Goal: Task Accomplishment & Management: Manage account settings

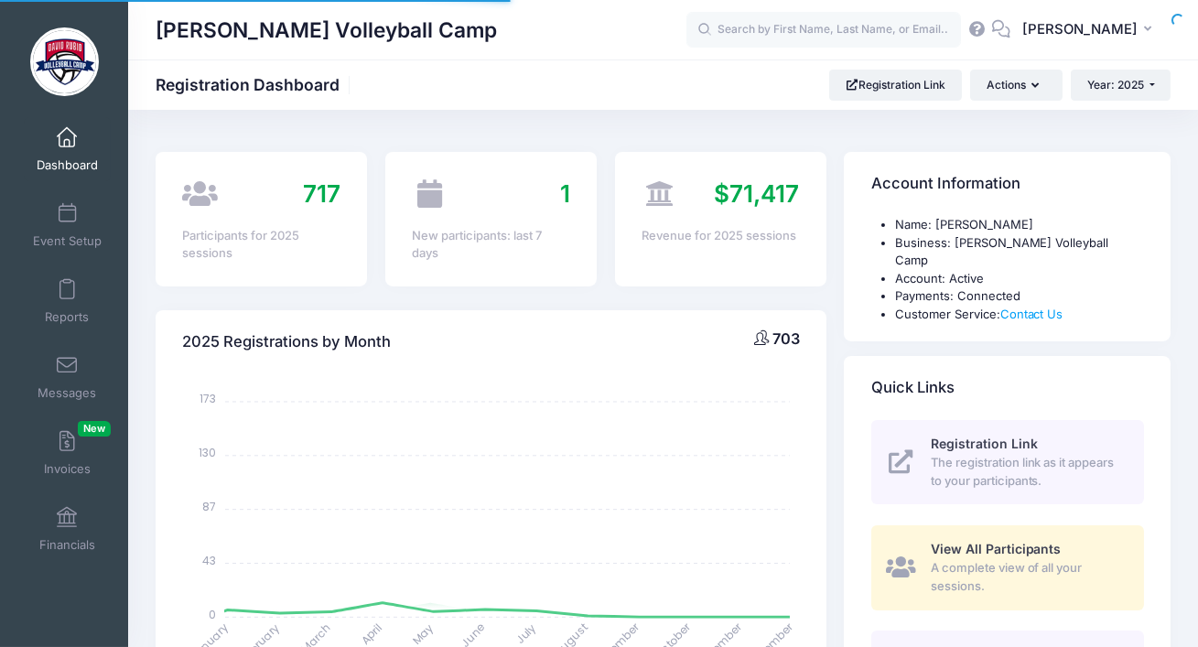
select select
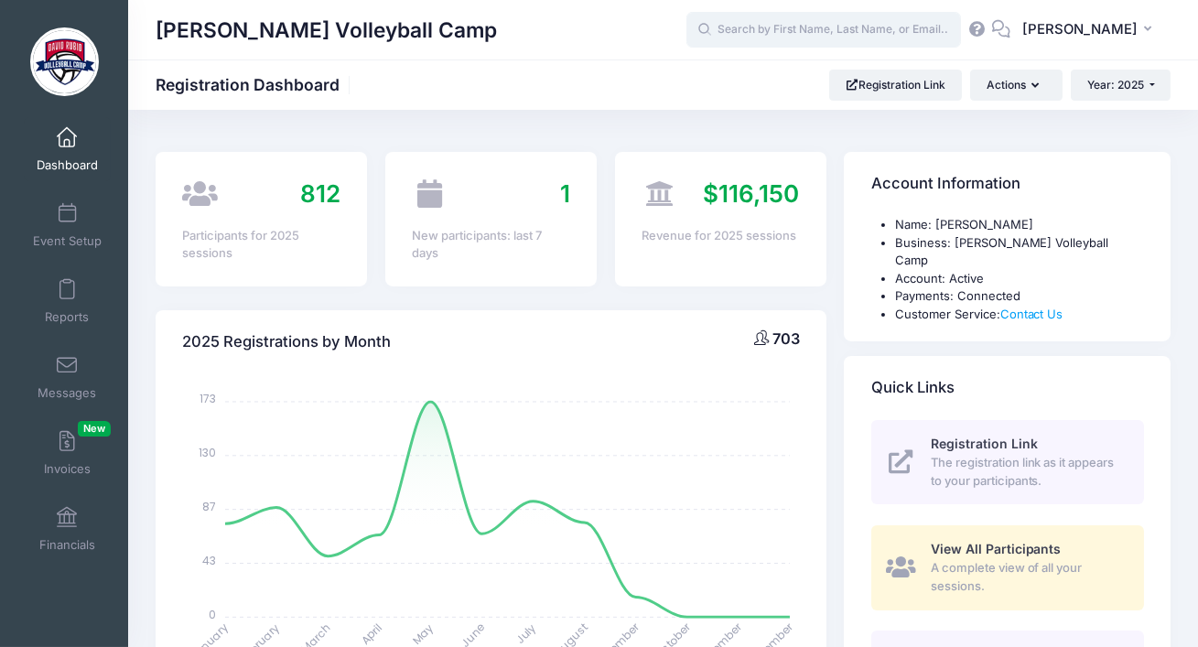
click at [874, 30] on input "text" at bounding box center [823, 30] width 275 height 37
paste input "[EMAIL_ADDRESS][DOMAIN_NAME]"
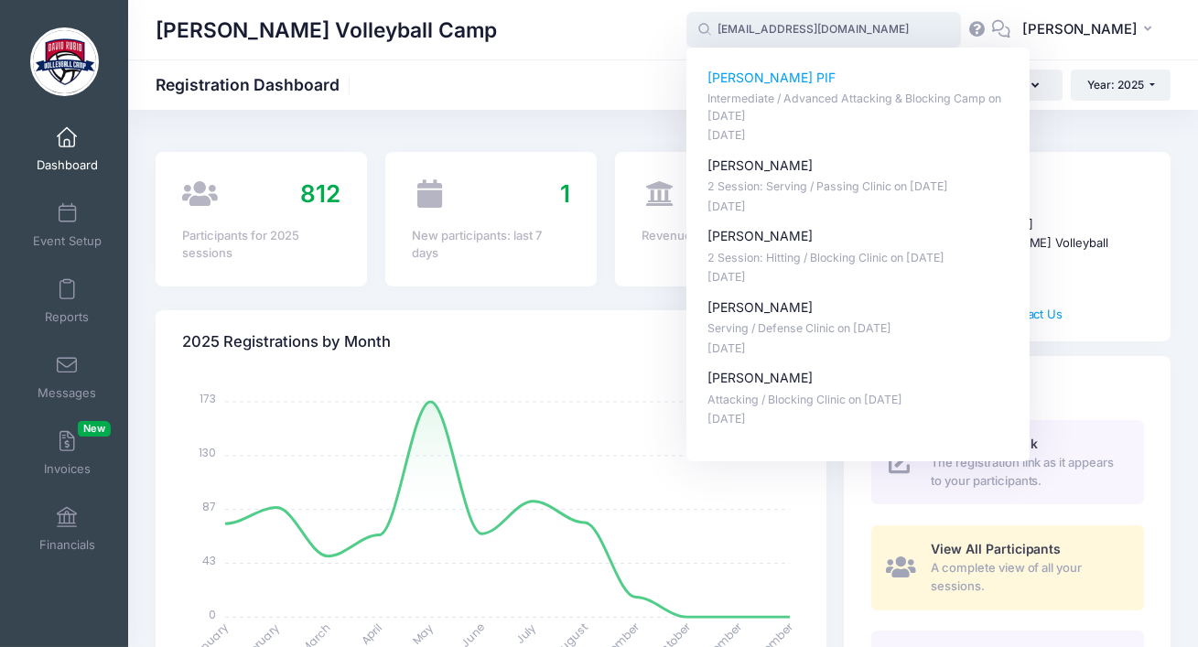
click at [775, 80] on p "Elena Baltierrez PIF" at bounding box center [858, 78] width 302 height 19
type input "Elena Baltierrez PIF (Intermediate / Advanced Attacking &amp; Blocking Camp, Ju…"
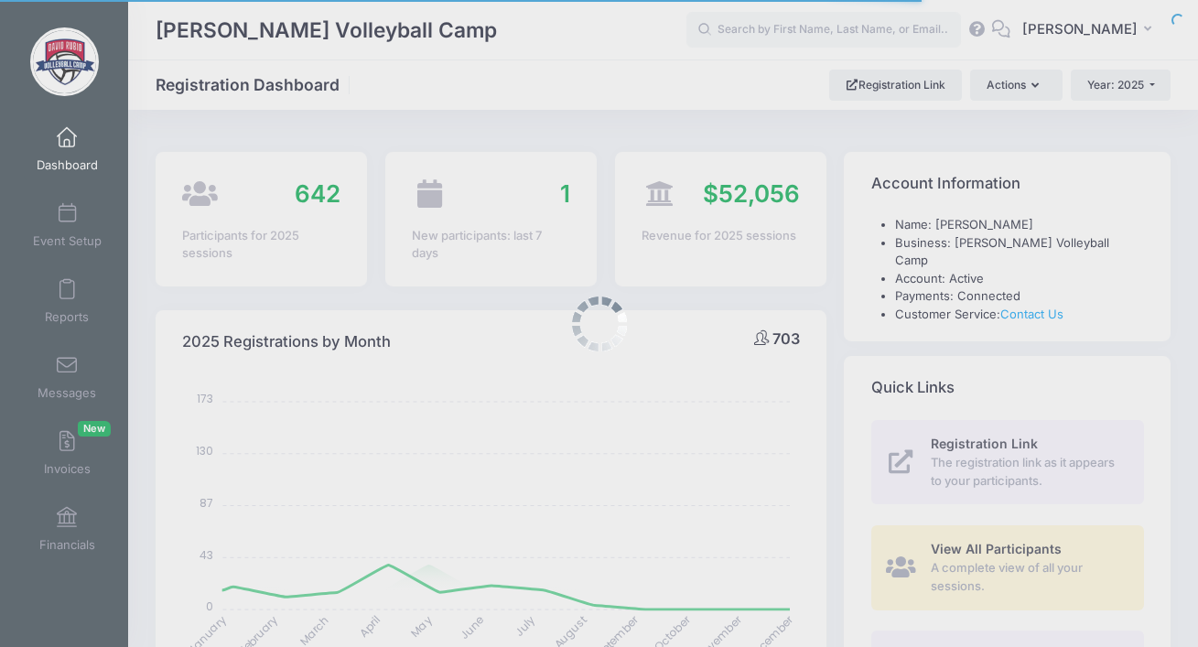
select select
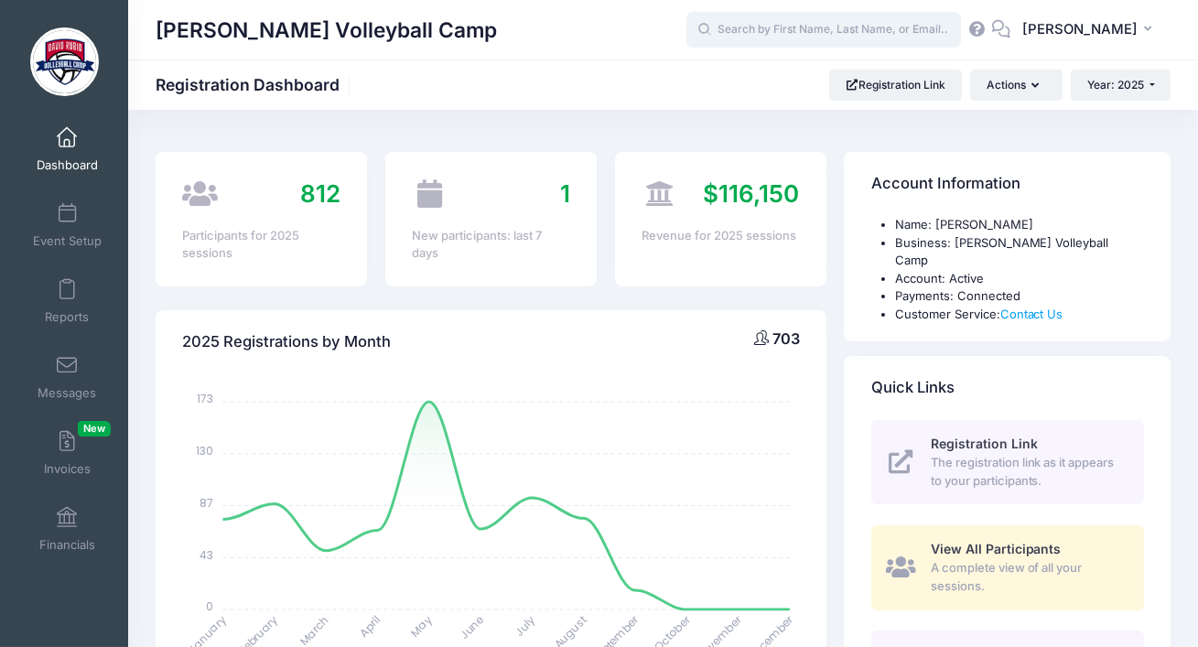
click at [827, 28] on input "text" at bounding box center [823, 30] width 275 height 37
paste input "apub1982@gmail.com"
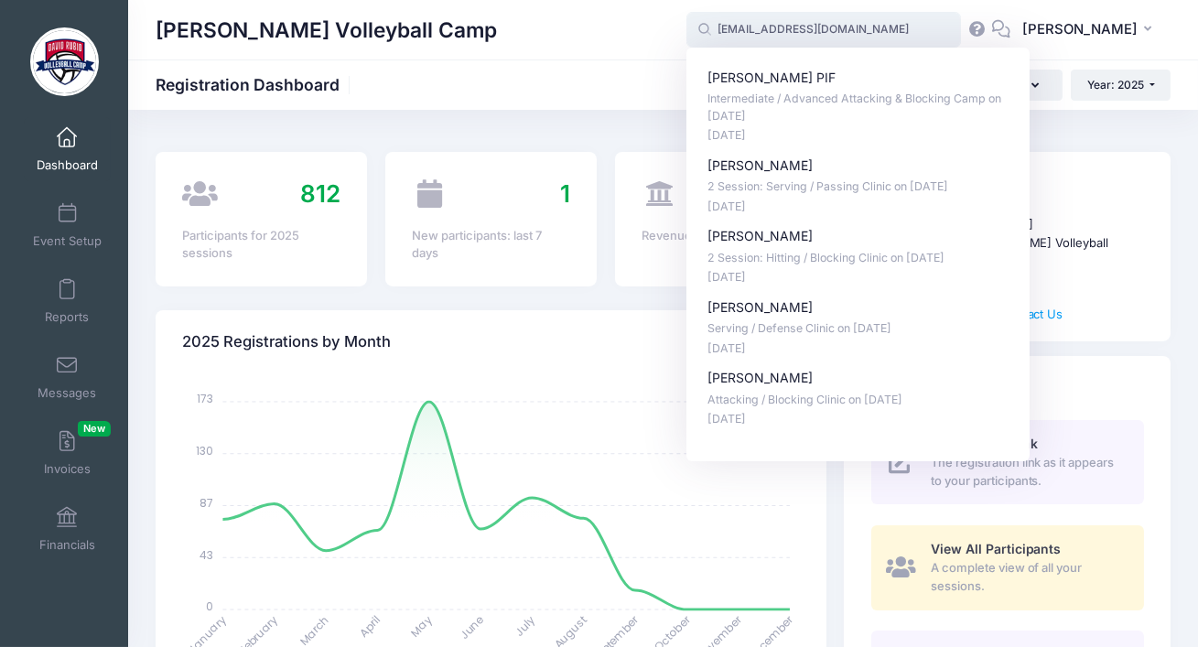
click at [755, 358] on div "Elena Baltierrez PIF Intermediate / Advanced Attacking & Blocking Camp on Jun-2…" at bounding box center [858, 249] width 302 height 360
type input "apub1982@gmail.com"
click at [67, 144] on span at bounding box center [67, 138] width 0 height 20
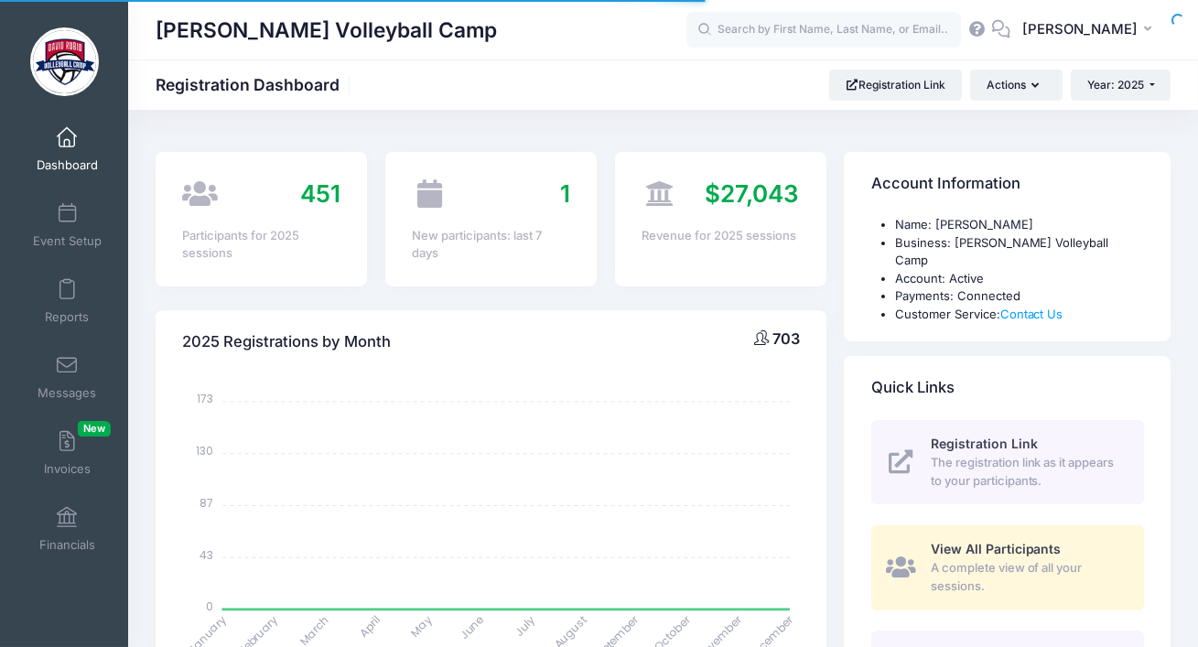
select select
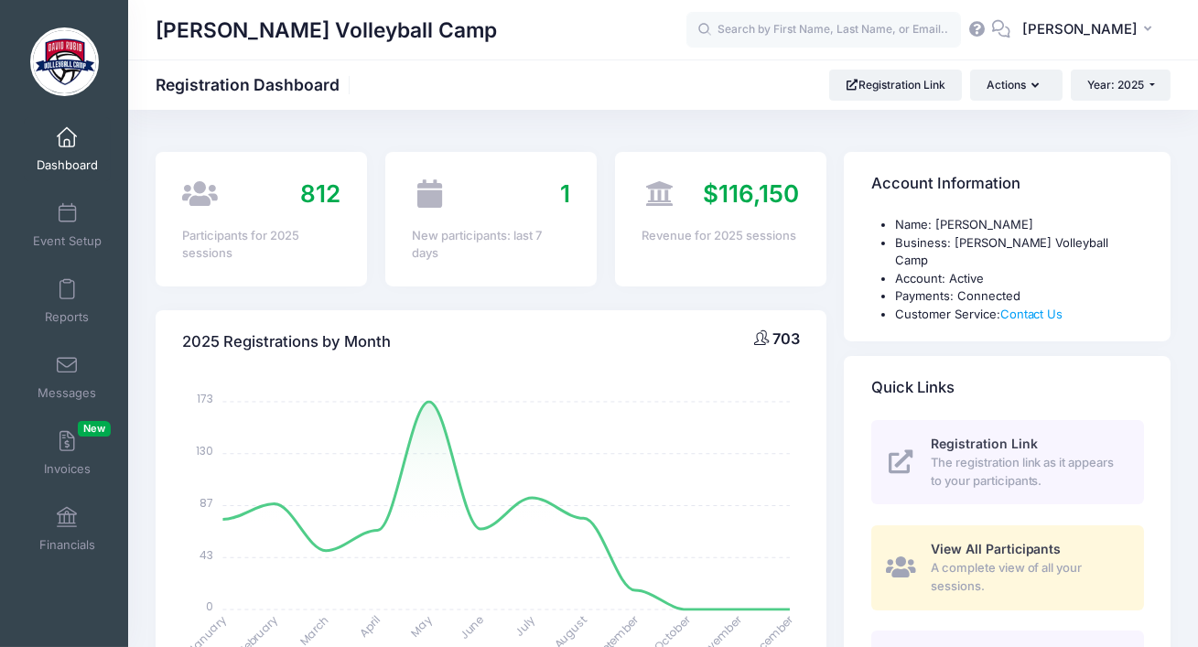
click at [67, 132] on span at bounding box center [67, 138] width 0 height 20
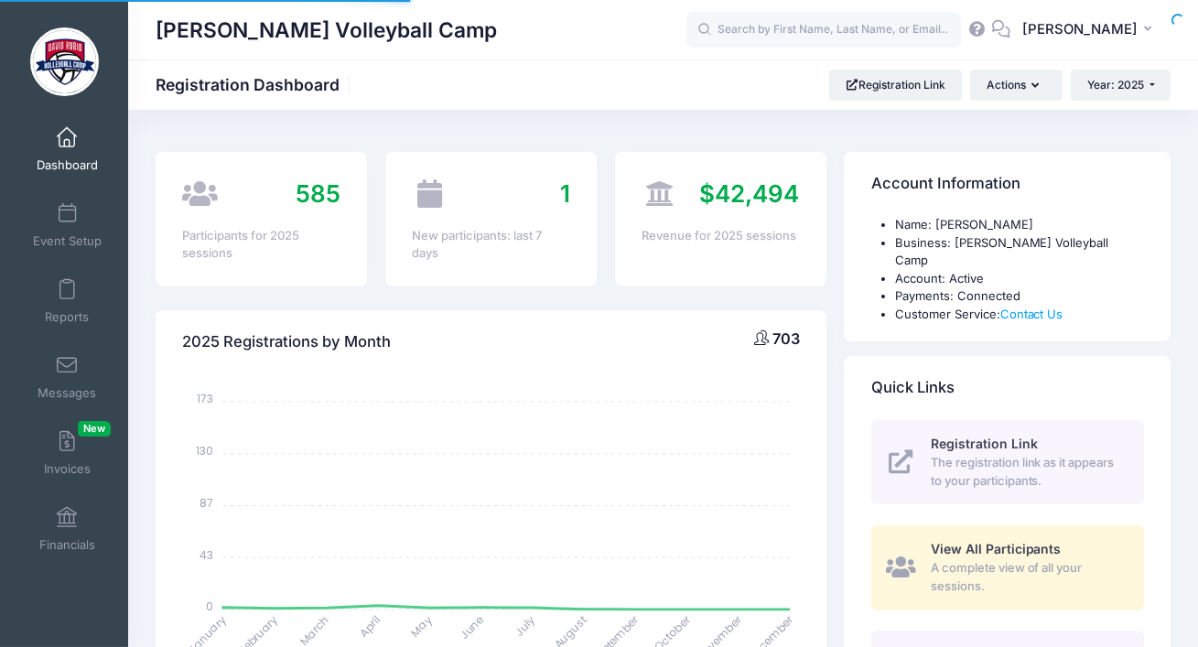
select select
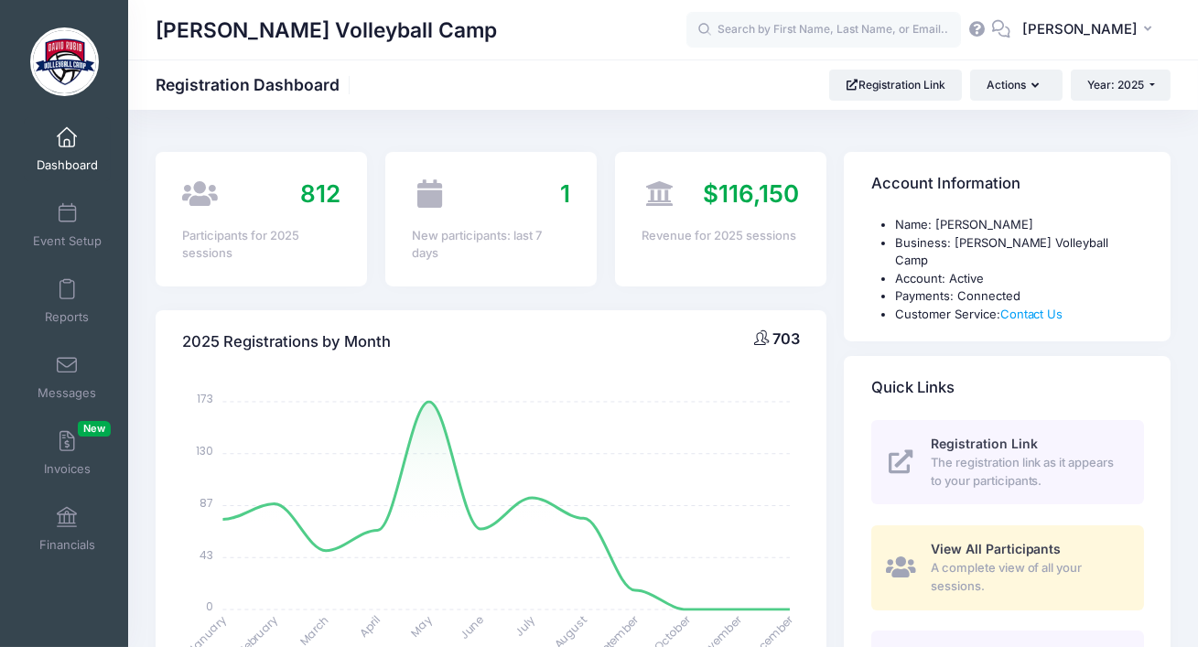
click at [67, 141] on span at bounding box center [67, 138] width 0 height 20
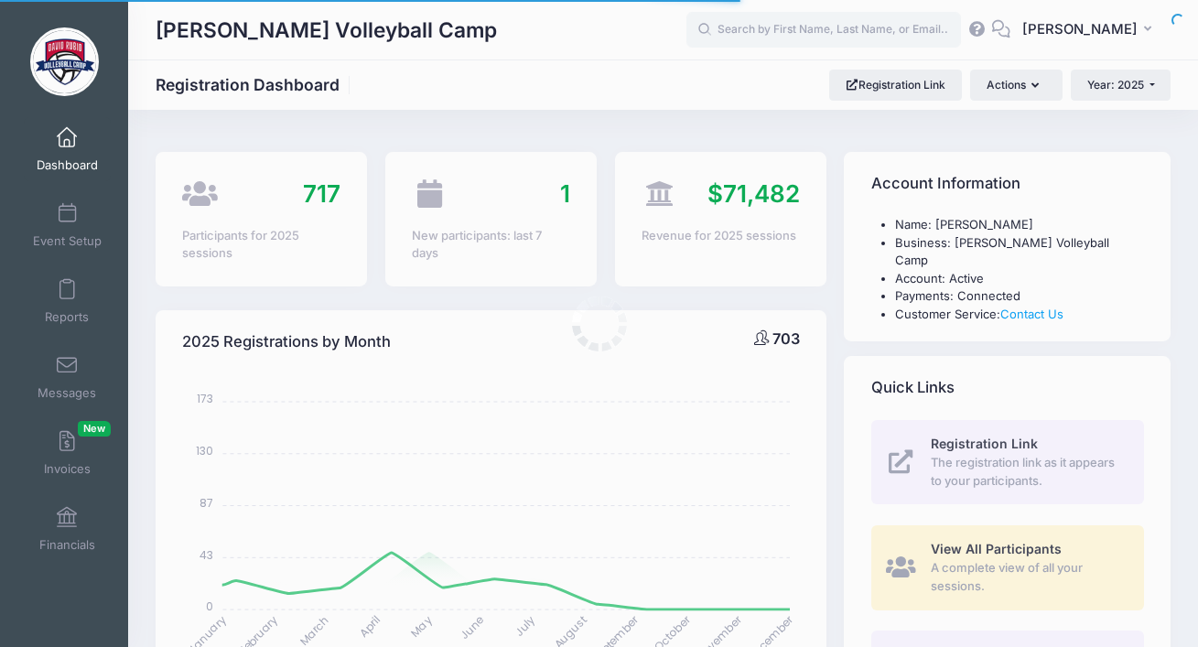
select select
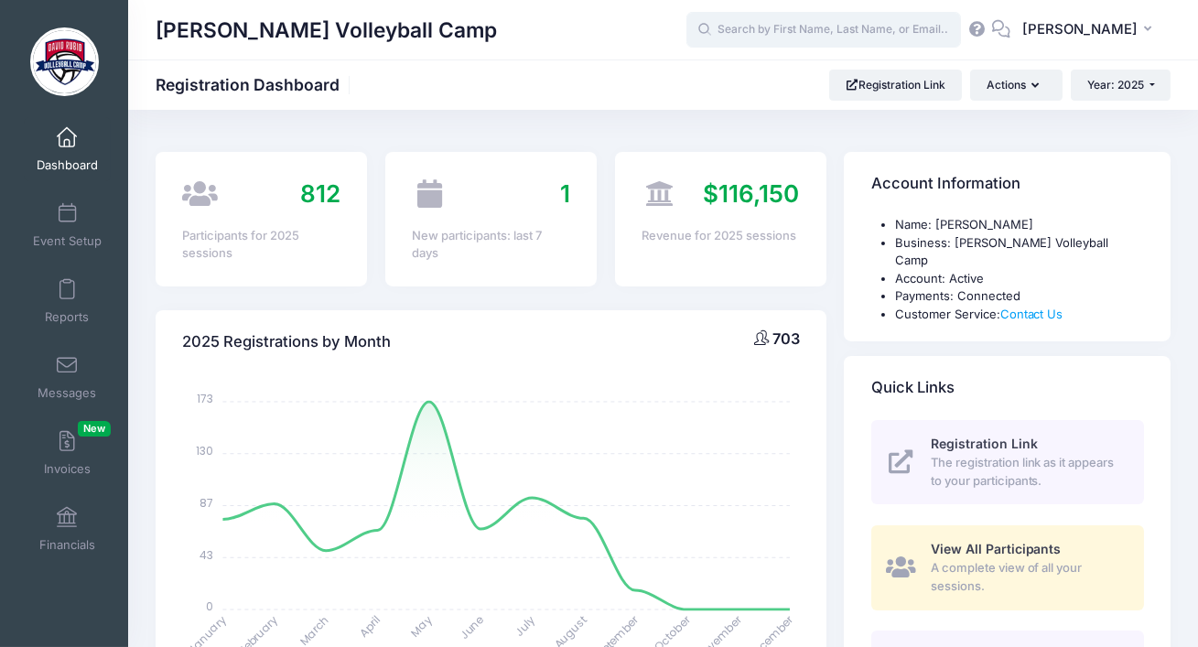
click at [806, 31] on input "text" at bounding box center [823, 30] width 275 height 37
paste input "apub1982@gmail.com"
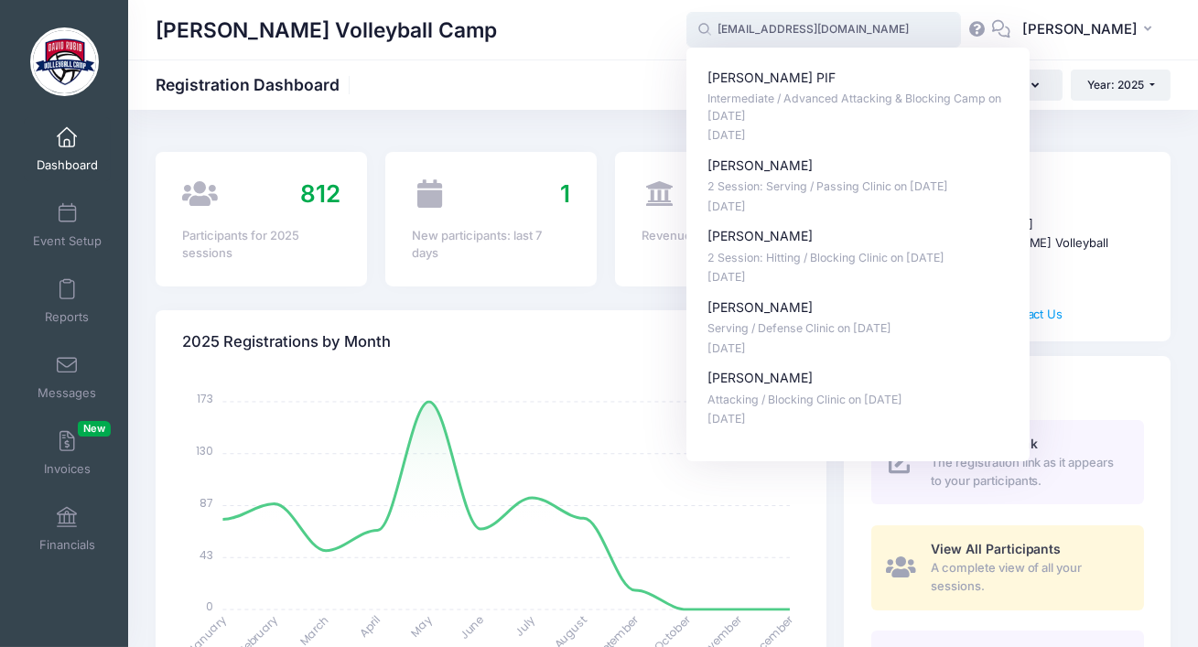
click at [787, 68] on div "Elena Baltierrez PIF Intermediate / Advanced Attacking & Blocking Camp on Jun-2…" at bounding box center [857, 254] width 343 height 413
click at [787, 85] on p "Elena Baltierrez PIF" at bounding box center [858, 78] width 302 height 19
type input "Elena Baltierrez PIF (Intermediate / Advanced Attacking &amp; Blocking Camp, Ju…"
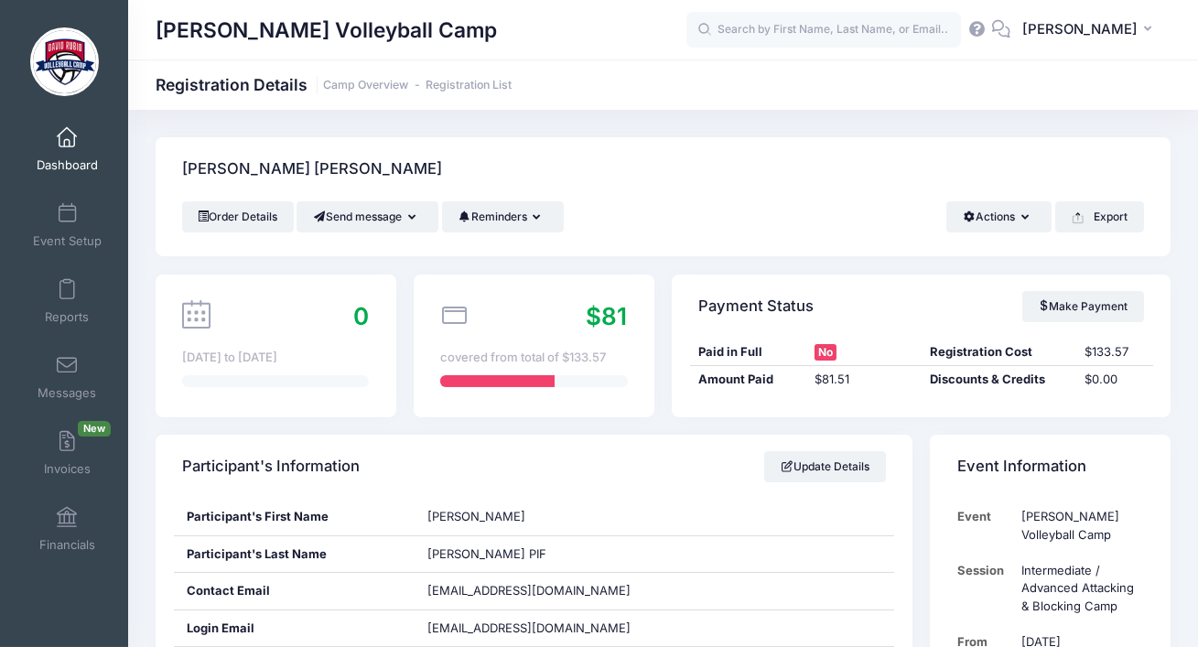
scroll to position [6, 0]
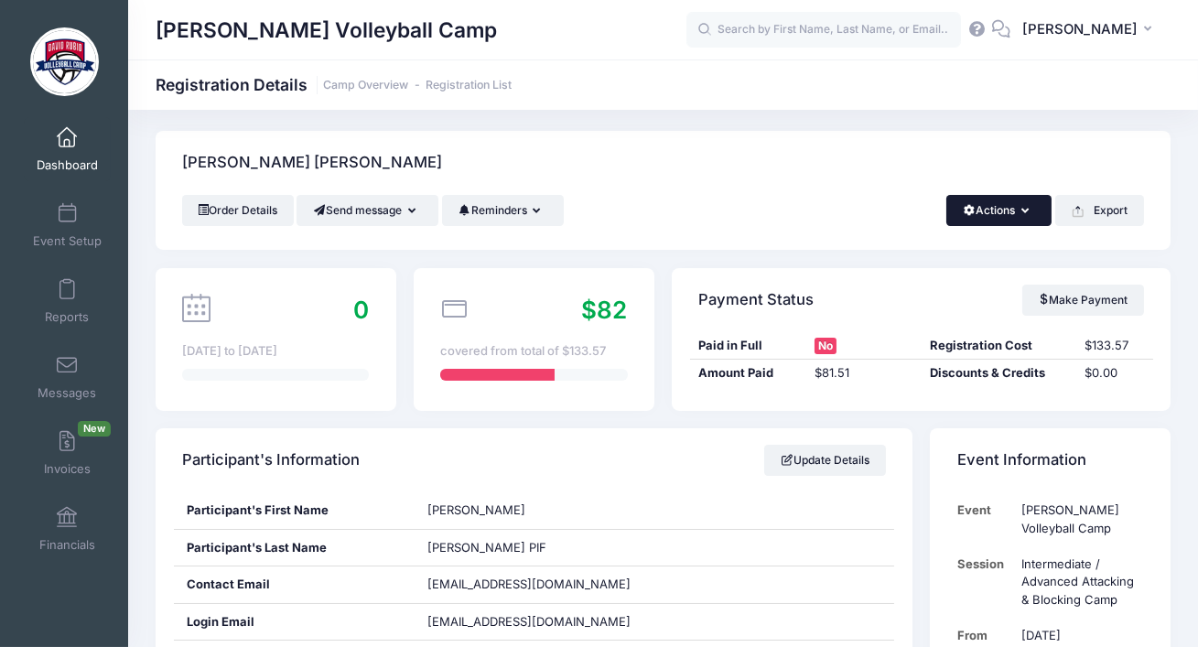
click at [1000, 207] on button "Actions" at bounding box center [998, 210] width 105 height 31
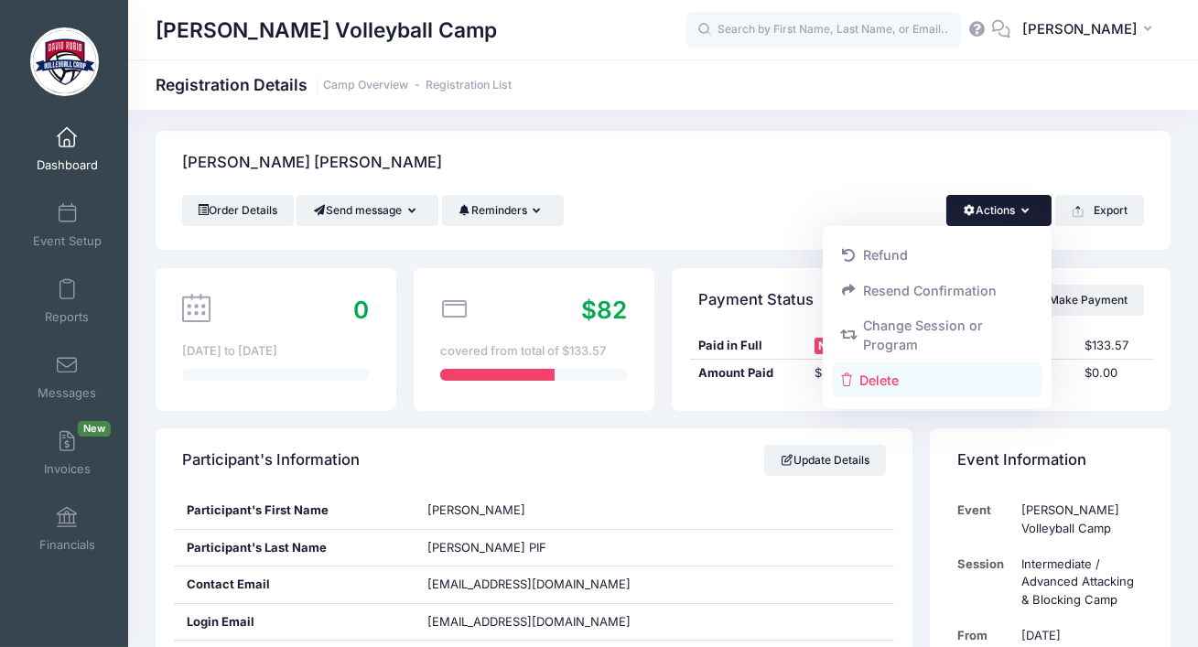
click at [886, 380] on link "Delete" at bounding box center [937, 379] width 211 height 35
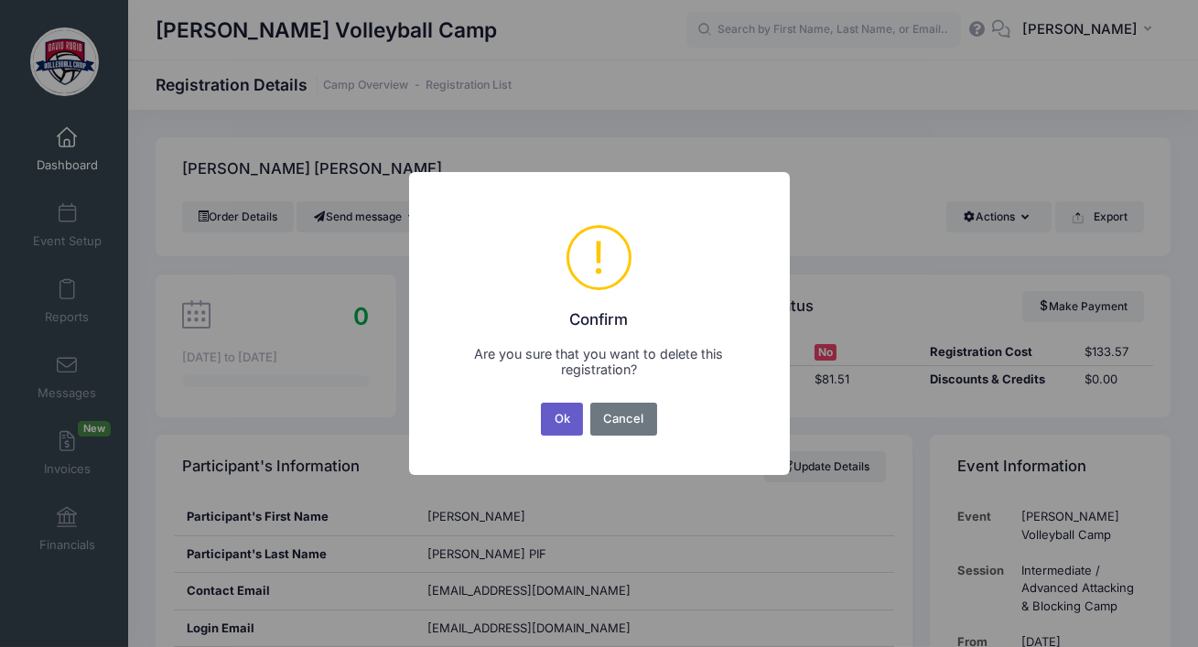
click at [561, 422] on button "Ok" at bounding box center [562, 419] width 42 height 33
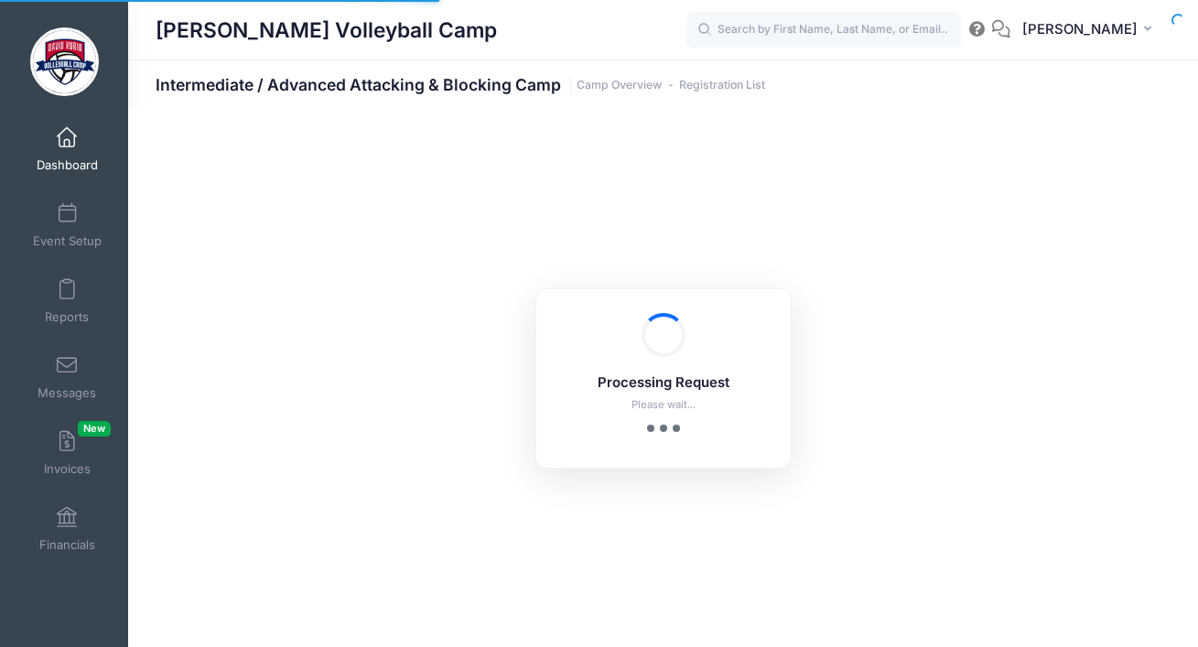
select select "10"
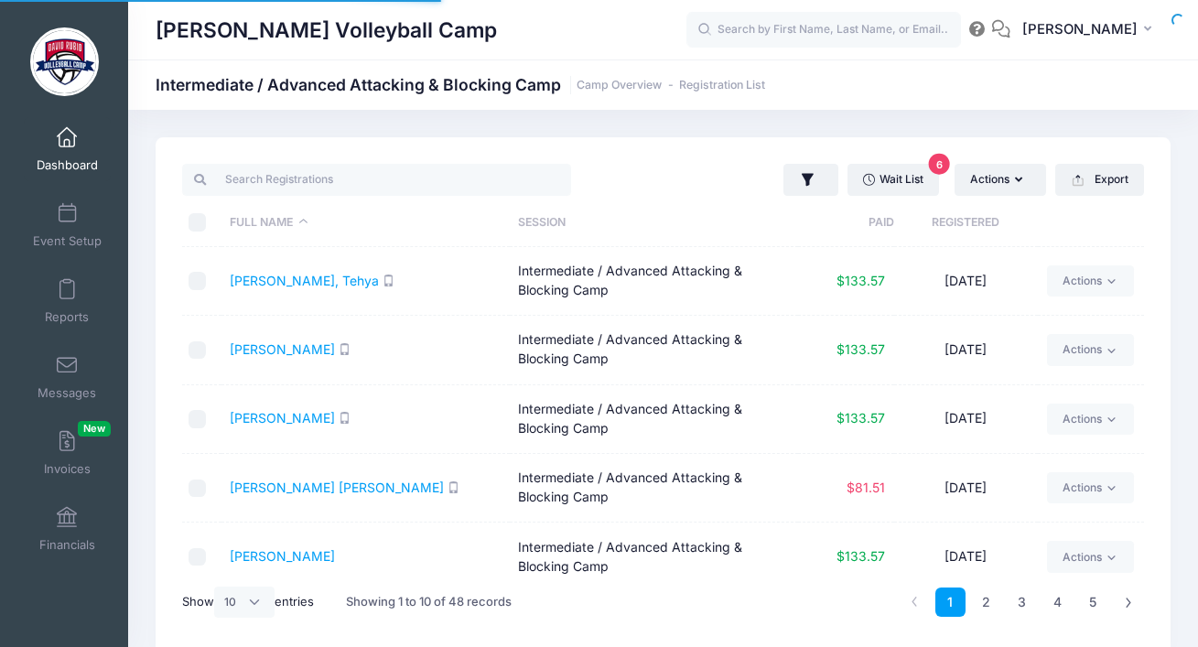
select select "10"
click at [1123, 489] on link "Actions" at bounding box center [1090, 487] width 87 height 31
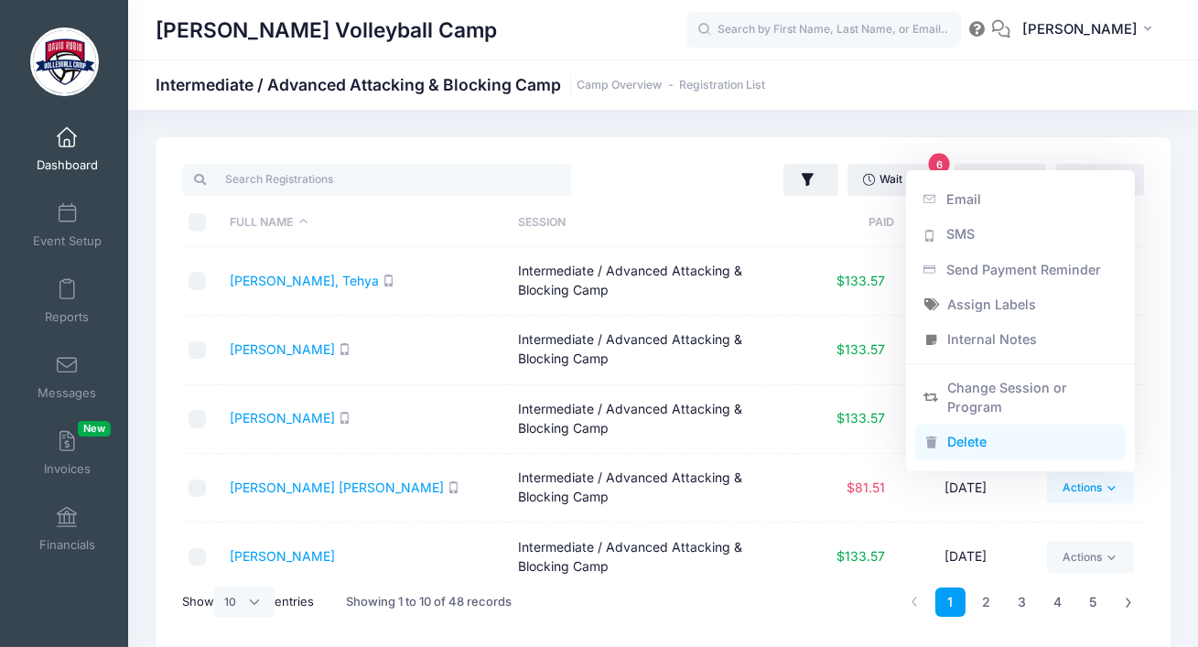
click at [1065, 439] on link "Delete" at bounding box center [1020, 443] width 211 height 35
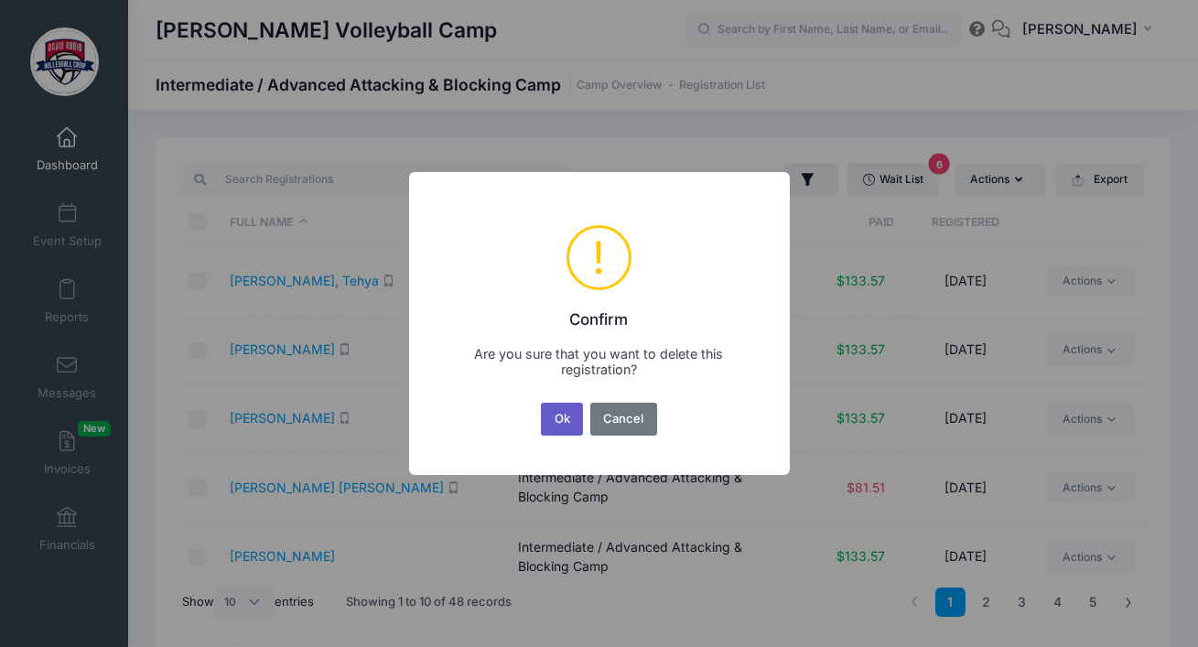
click at [568, 421] on button "Ok" at bounding box center [562, 419] width 42 height 33
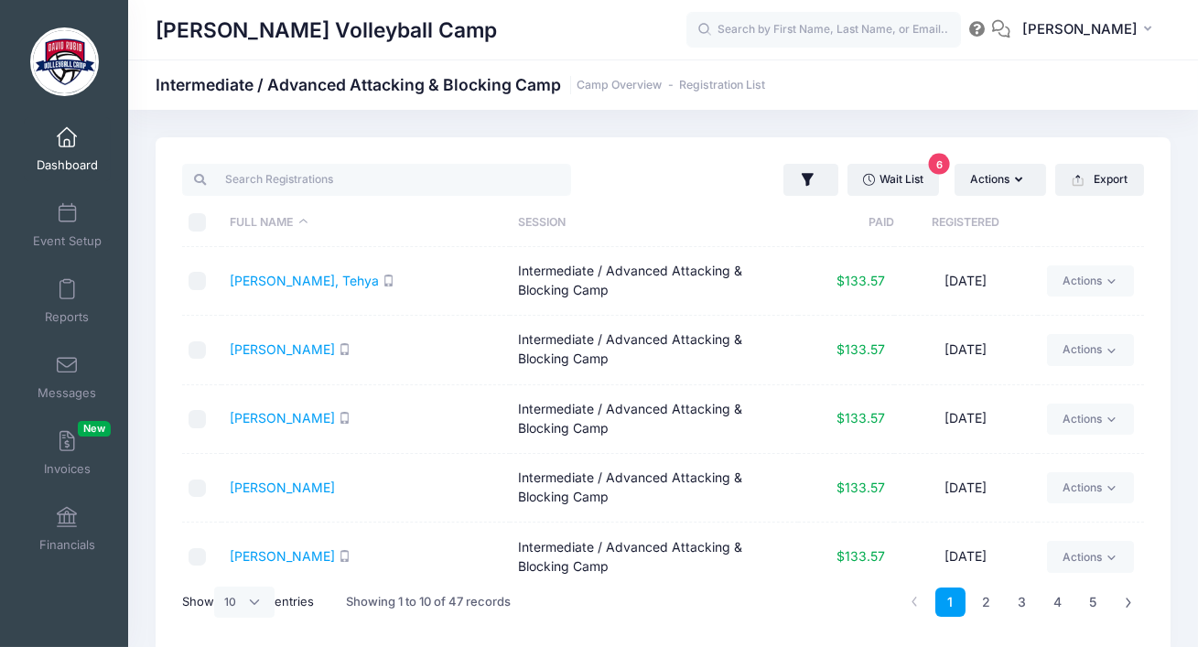
click at [1063, 76] on div "[PERSON_NAME] Volleyball Camp Intermediate / Advanced Attacking & Blocking Camp…" at bounding box center [663, 85] width 1070 height 26
click at [885, 31] on input "text" at bounding box center [823, 30] width 275 height 37
paste input "[EMAIL_ADDRESS][DOMAIN_NAME]"
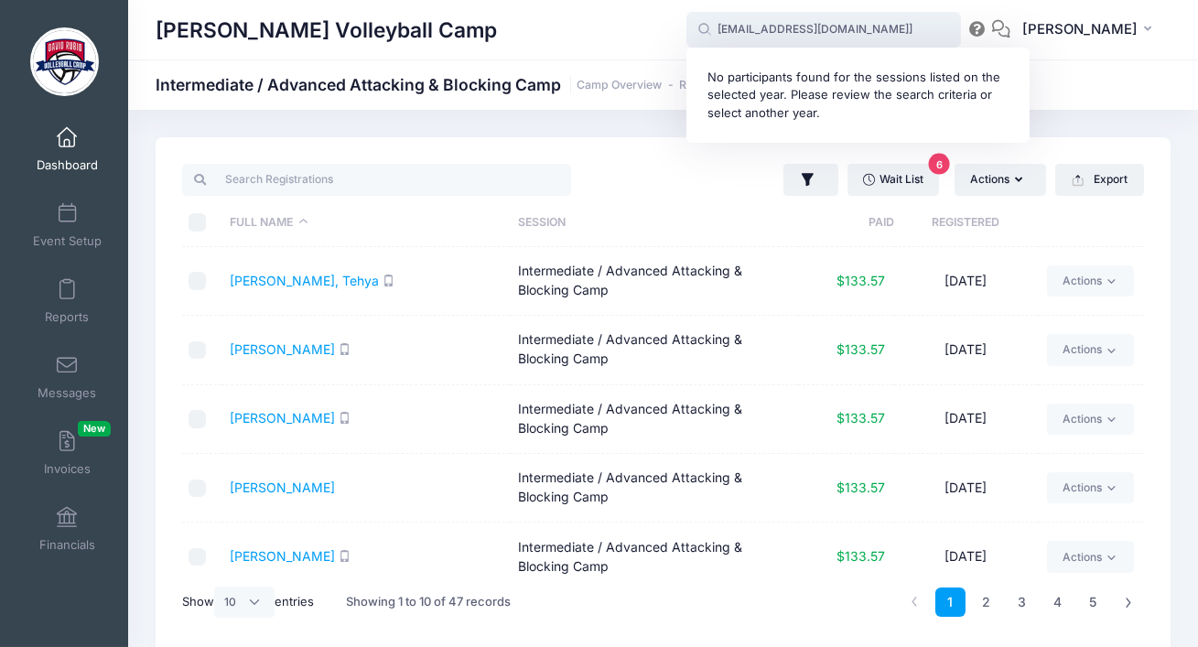
scroll to position [5, 0]
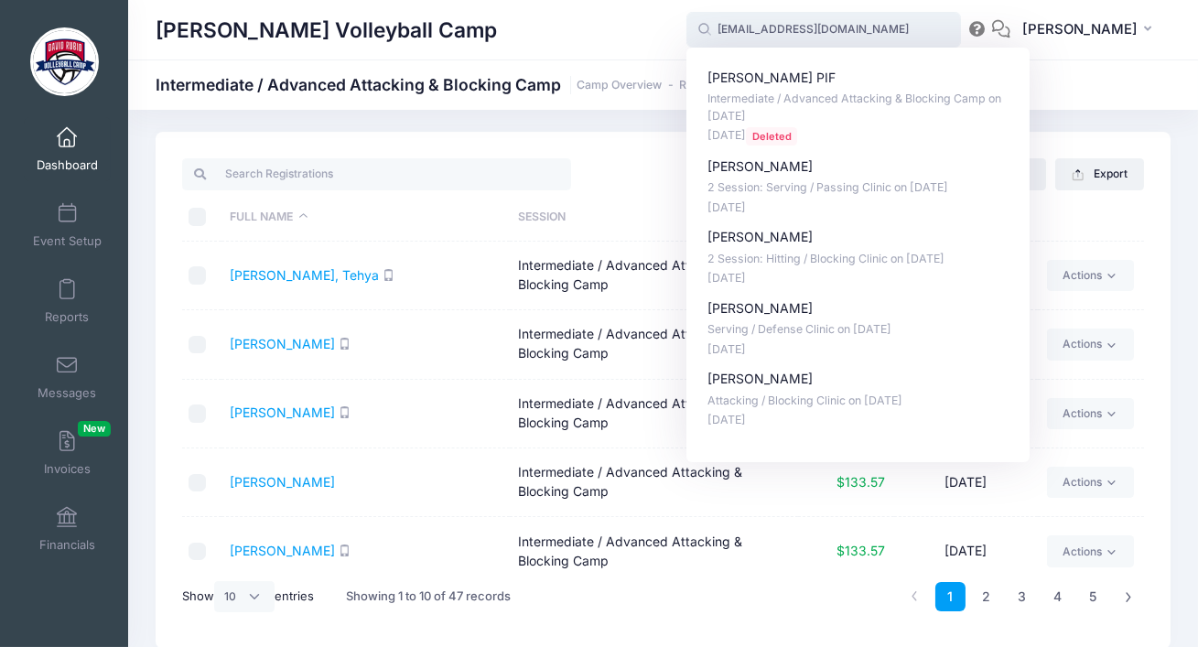
type input "[EMAIL_ADDRESS][DOMAIN_NAME]"
click at [594, 27] on div "[PERSON_NAME] Volleyball Camp" at bounding box center [421, 30] width 531 height 42
